Goal: Browse casually

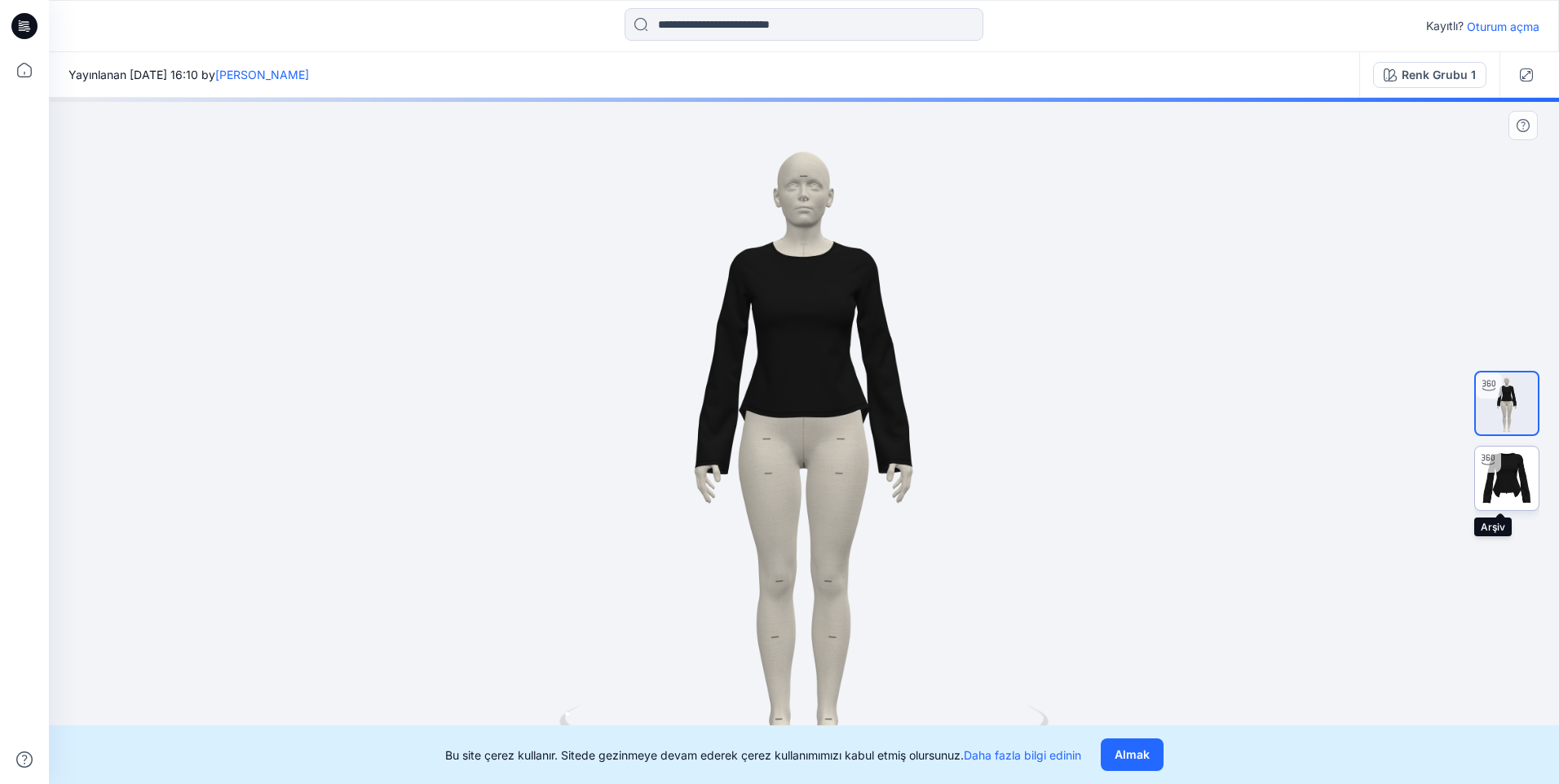
click at [1018, 477] on img at bounding box center [1507, 478] width 64 height 64
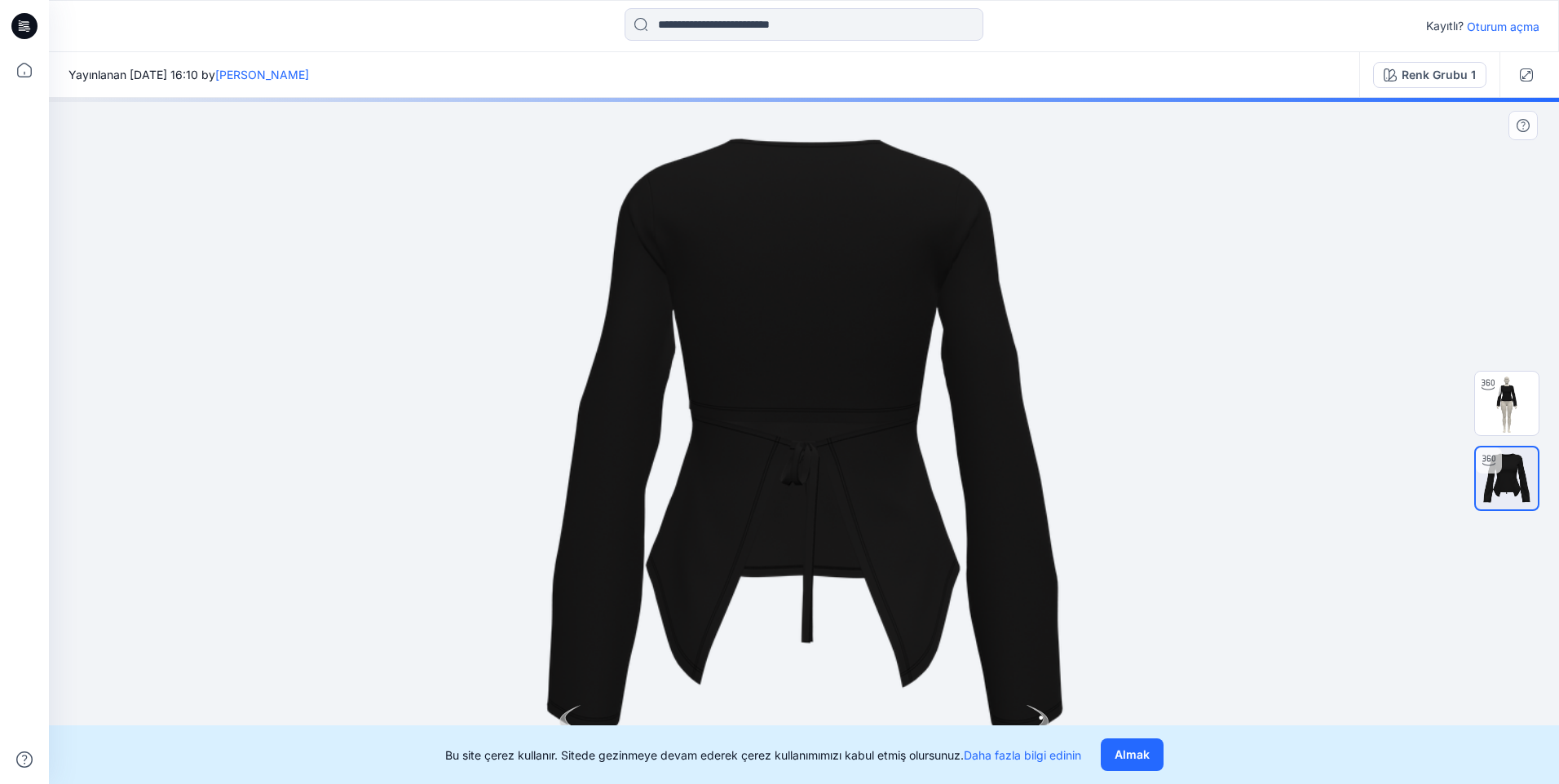
drag, startPoint x: 779, startPoint y: 514, endPoint x: 673, endPoint y: 488, distance: 109.1
click at [673, 488] on div at bounding box center [804, 441] width 1510 height 687
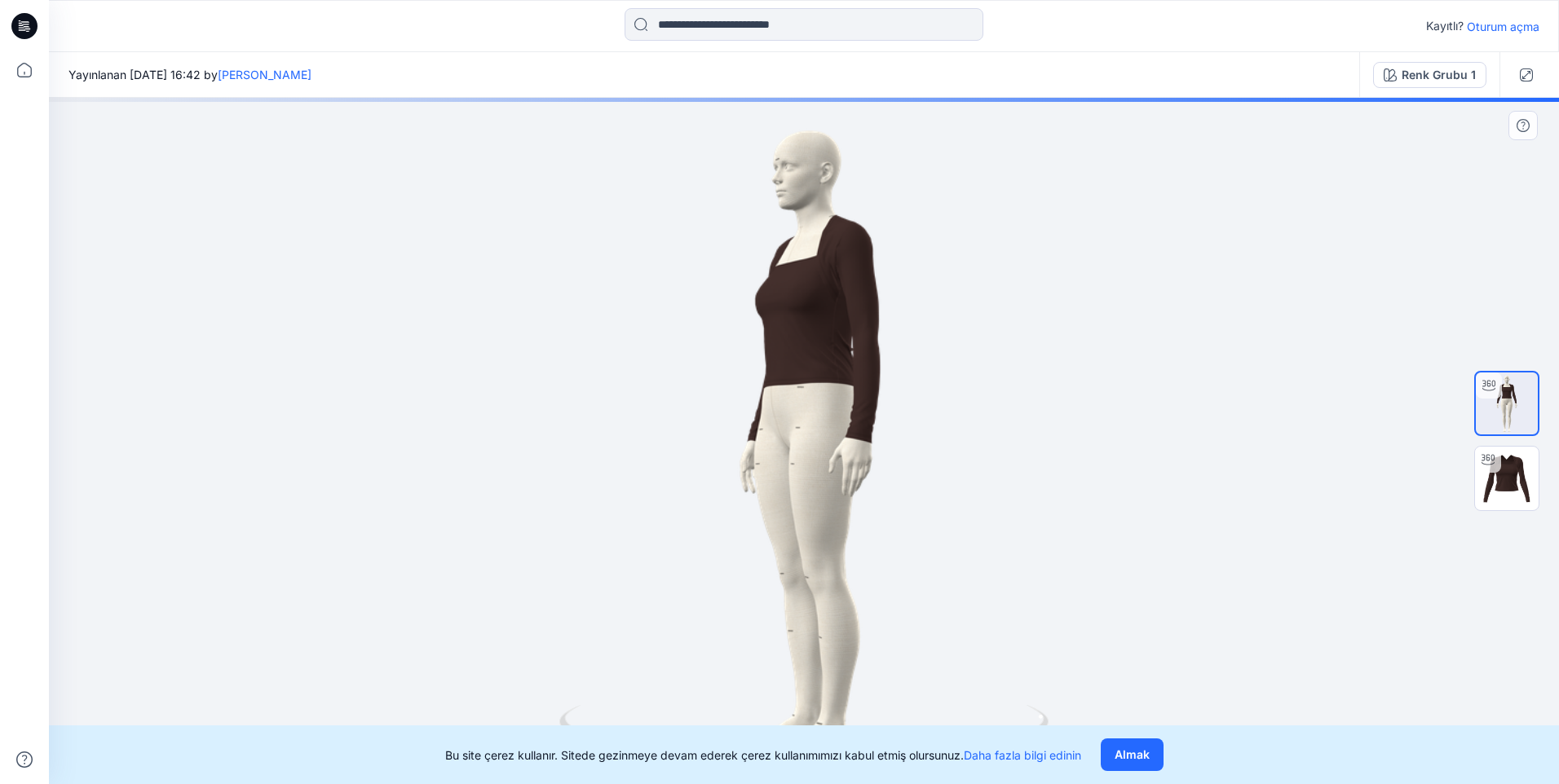
drag, startPoint x: 859, startPoint y: 445, endPoint x: 848, endPoint y: 382, distance: 64.0
click at [796, 349] on div at bounding box center [804, 441] width 1510 height 687
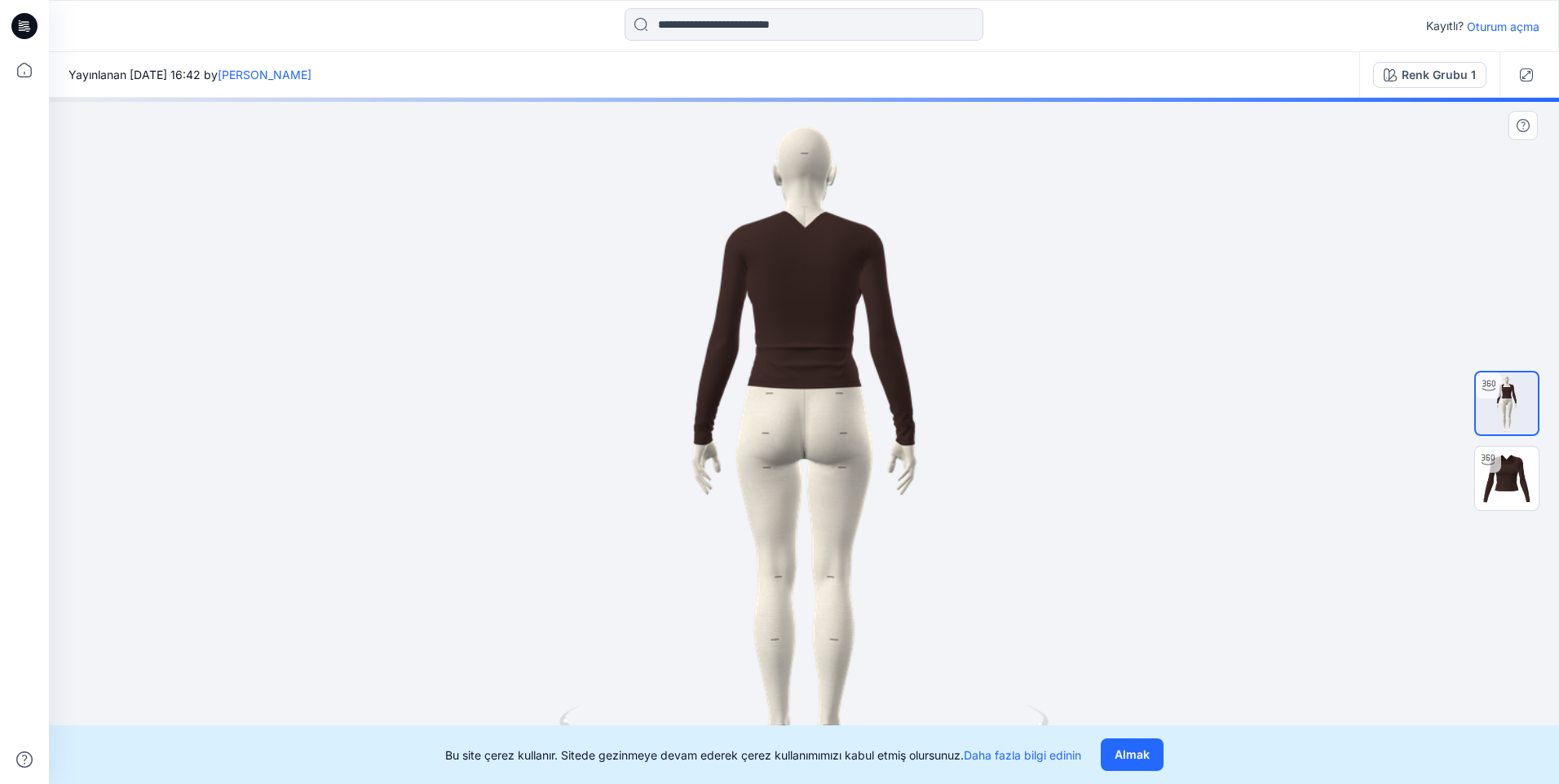
drag, startPoint x: 909, startPoint y: 478, endPoint x: 756, endPoint y: 440, distance: 157.6
click at [754, 436] on div at bounding box center [804, 441] width 1510 height 687
